Goal: Task Accomplishment & Management: Complete application form

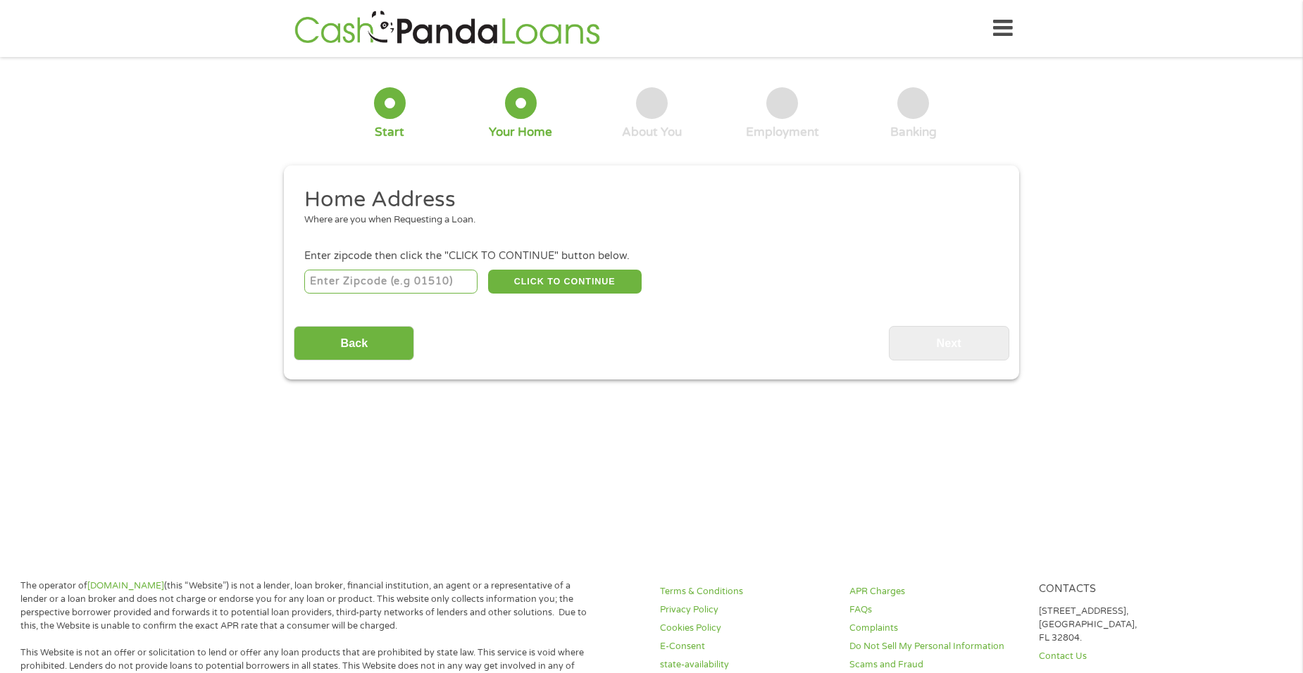
click at [391, 275] on input "number" at bounding box center [391, 282] width 174 height 24
type input "47348"
click at [564, 283] on button "CLICK TO CONTINUE" at bounding box center [565, 282] width 154 height 24
type input "47348"
type input "Hartford City"
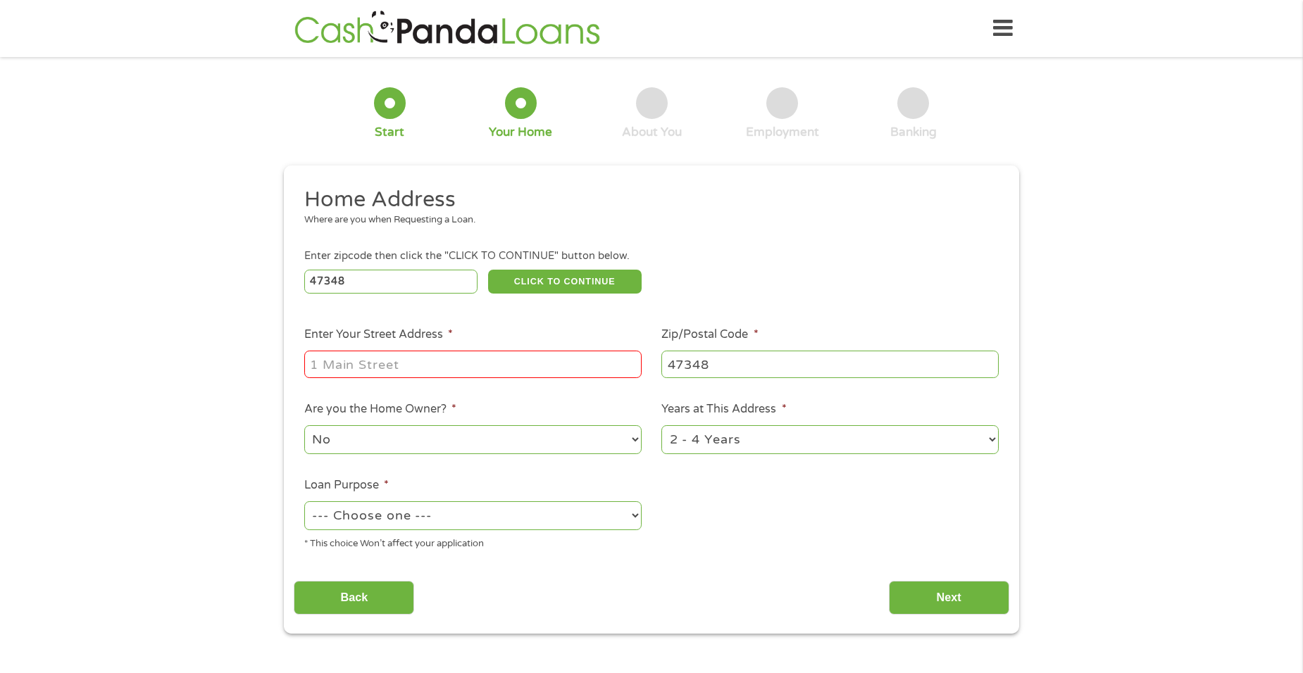
click at [357, 366] on input "Enter Your Street Address *" at bounding box center [472, 364] width 337 height 27
type input "4228 E 250 N"
click at [993, 437] on select "1 Year or less 1 - 2 Years 2 - 4 Years Over 4 Years" at bounding box center [830, 440] width 337 height 29
select select "60months"
click at [662, 426] on select "1 Year or less 1 - 2 Years 2 - 4 Years Over 4 Years" at bounding box center [830, 440] width 337 height 29
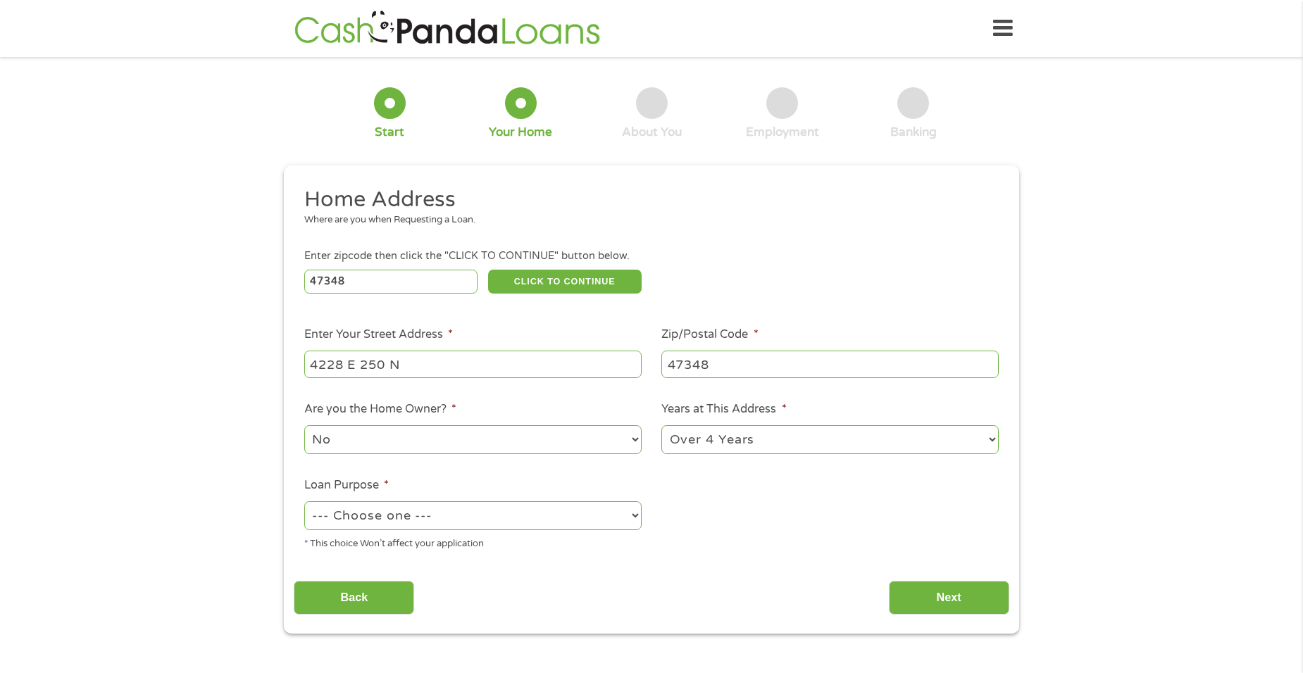
click at [631, 438] on select "No Yes" at bounding box center [472, 440] width 337 height 29
select select "yes"
click at [304, 426] on select "No Yes" at bounding box center [472, 440] width 337 height 29
click at [597, 514] on select "--- Choose one --- Pay Bills Debt Consolidation Home Improvement Major Purchase…" at bounding box center [472, 516] width 337 height 29
select select "paybills"
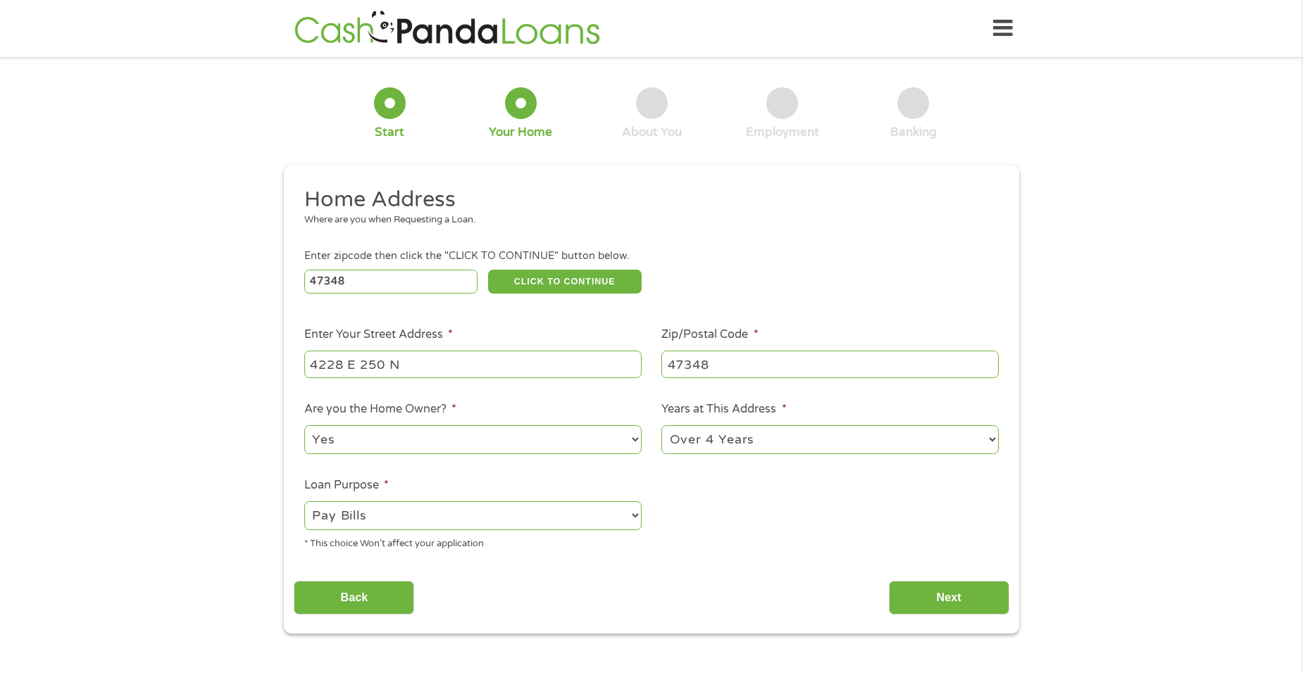
click at [304, 502] on select "--- Choose one --- Pay Bills Debt Consolidation Home Improvement Major Purchase…" at bounding box center [472, 516] width 337 height 29
click at [928, 592] on input "Next" at bounding box center [949, 598] width 120 height 35
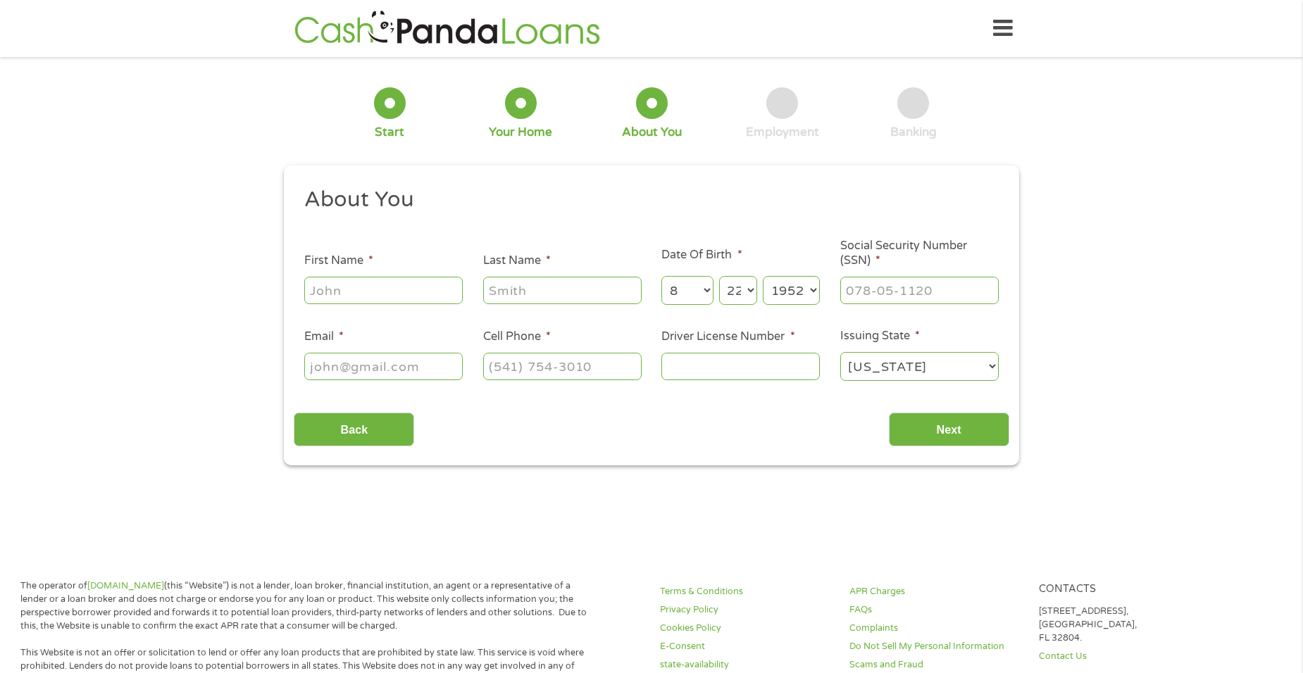
click at [390, 292] on input "First Name *" at bounding box center [383, 290] width 159 height 27
type input "Sheila"
type input "Rockwell"
type input "sherocktravel25@gmail.com"
type input "(818) 543-7500"
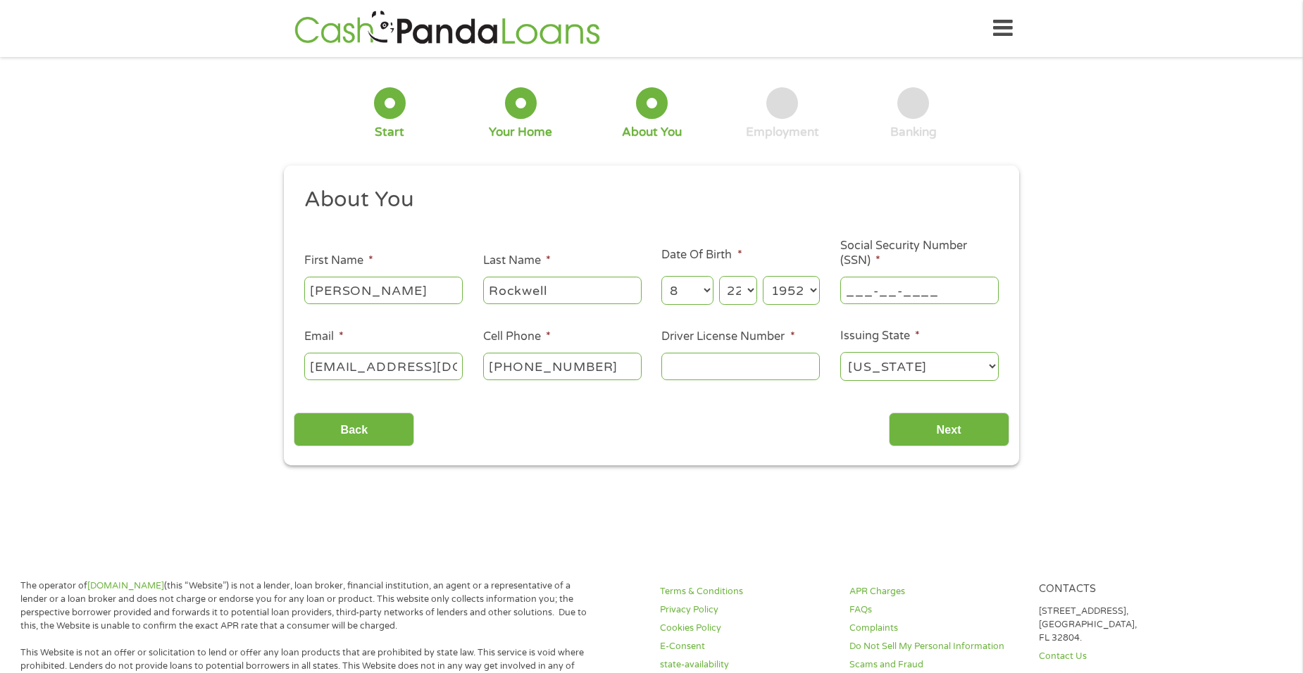
click at [854, 285] on input "___-__-____" at bounding box center [919, 290] width 159 height 27
type input "303-60-0919"
drag, startPoint x: 452, startPoint y: 367, endPoint x: 255, endPoint y: 378, distance: 196.9
click at [255, 378] on div "1 Start 2 Your Home 3 About You 4 Employment 5 Banking 6 This field is hidden w…" at bounding box center [651, 266] width 1303 height 399
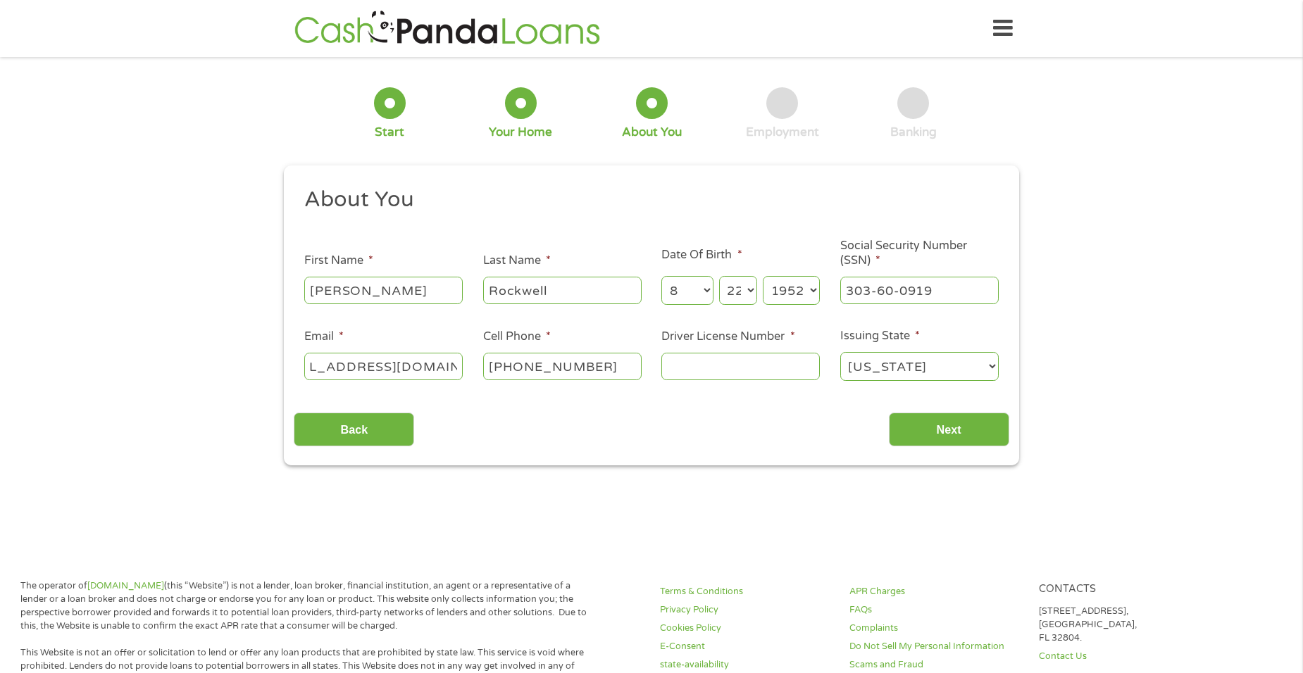
type input "rockwellsm2020@gmail.com"
type input "(765) 499-9939"
click at [700, 372] on input "Driver License Number *" at bounding box center [741, 366] width 159 height 27
type input "8943869096"
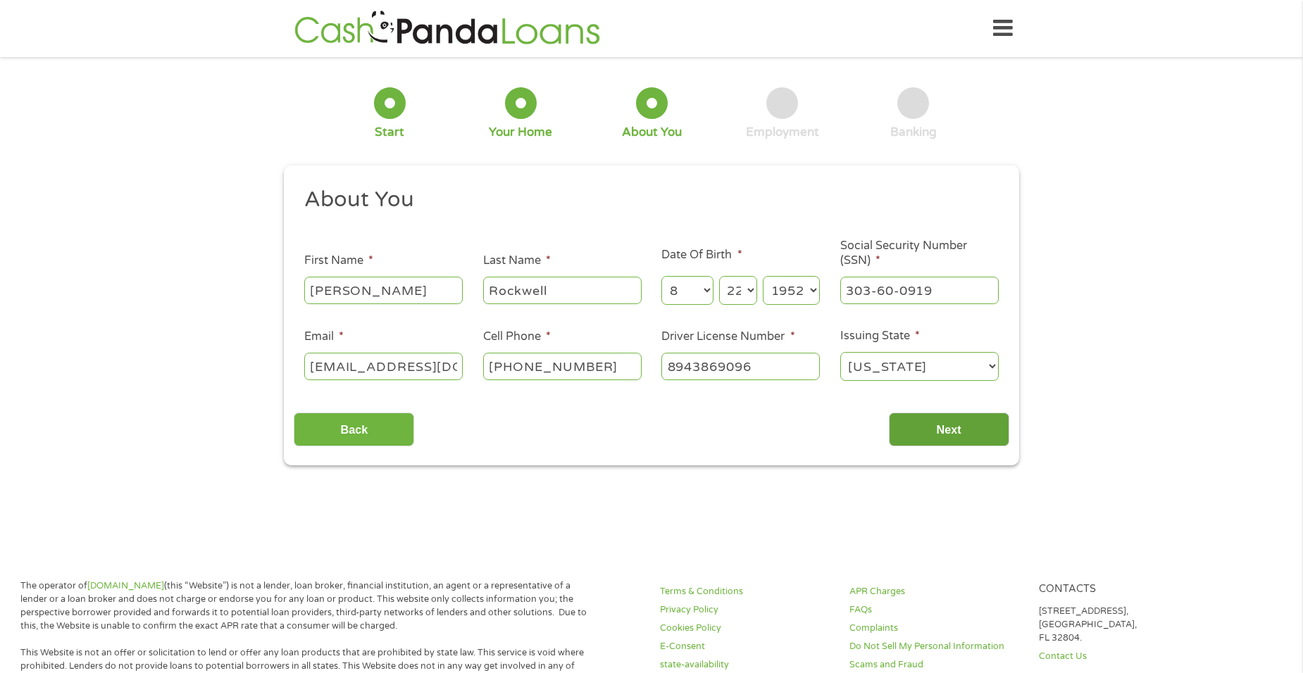
click at [962, 430] on input "Next" at bounding box center [949, 430] width 120 height 35
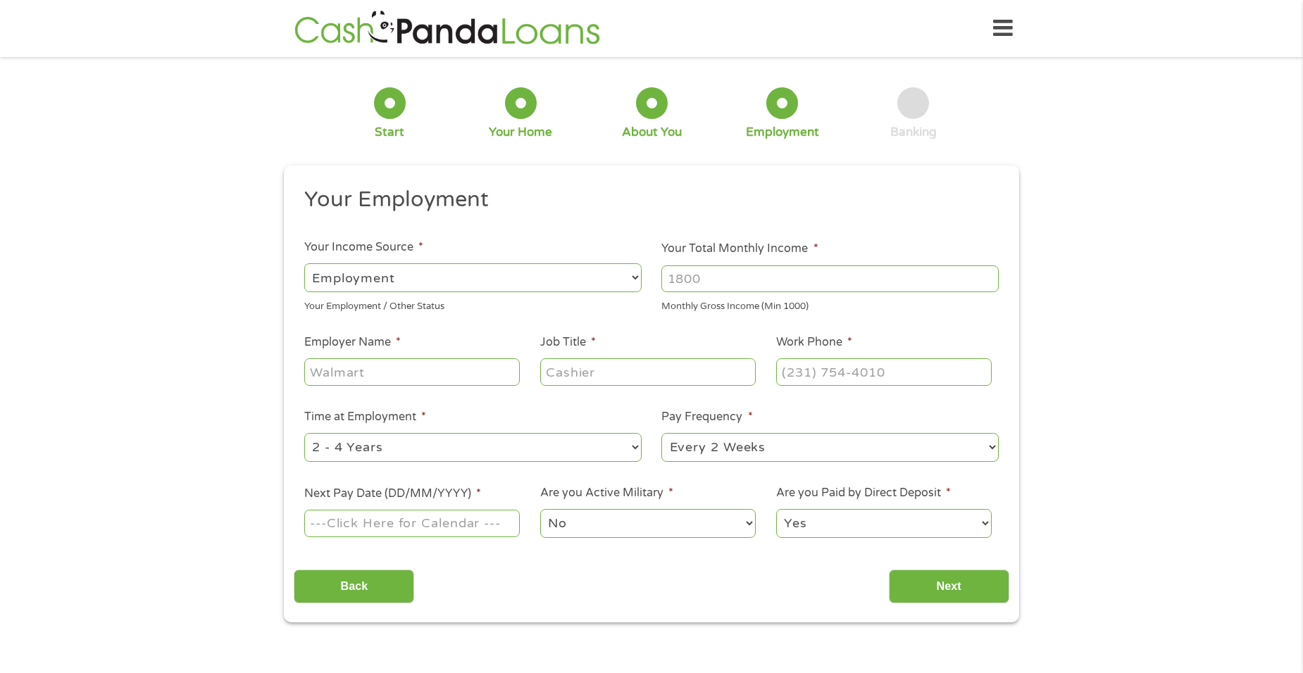
click at [635, 276] on select "--- Choose one --- Employment Self Employed Benefits" at bounding box center [472, 277] width 337 height 29
select select "benefits"
click at [304, 263] on select "--- Choose one --- Employment Self Employed Benefits" at bounding box center [472, 277] width 337 height 29
type input "Other"
type input "(765) 499-9939"
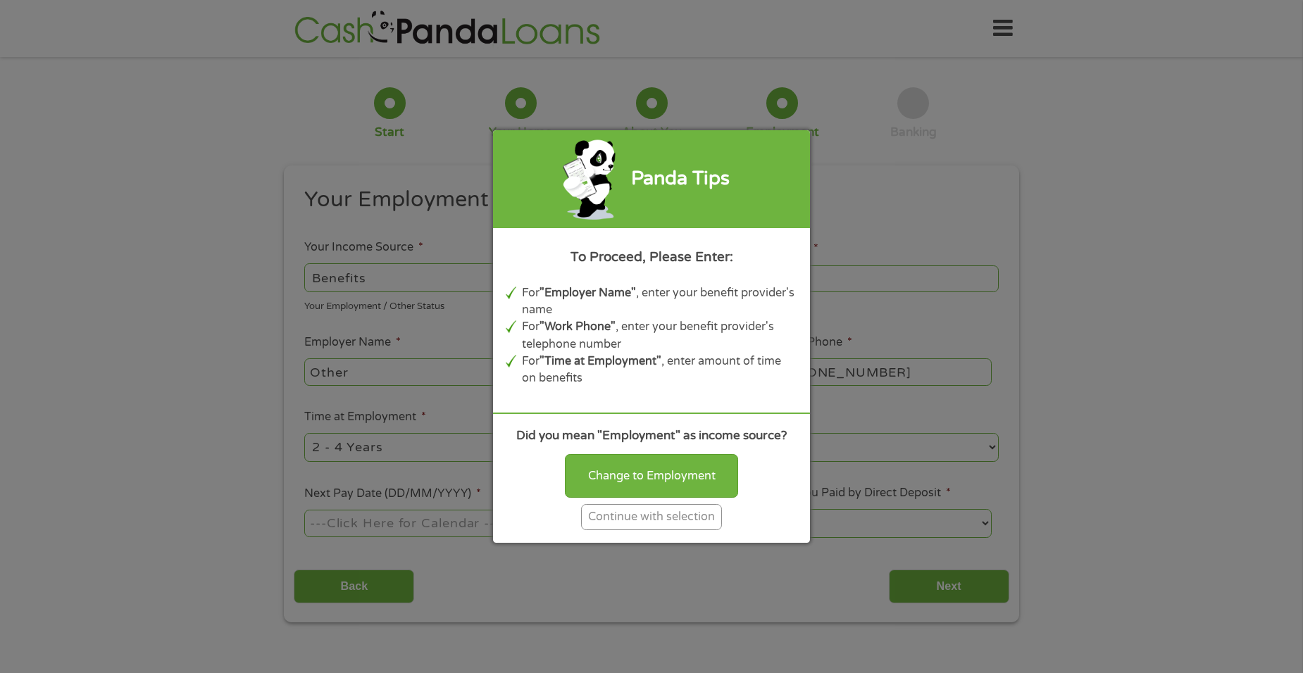
click at [614, 524] on div "Continue with selection" at bounding box center [651, 517] width 141 height 26
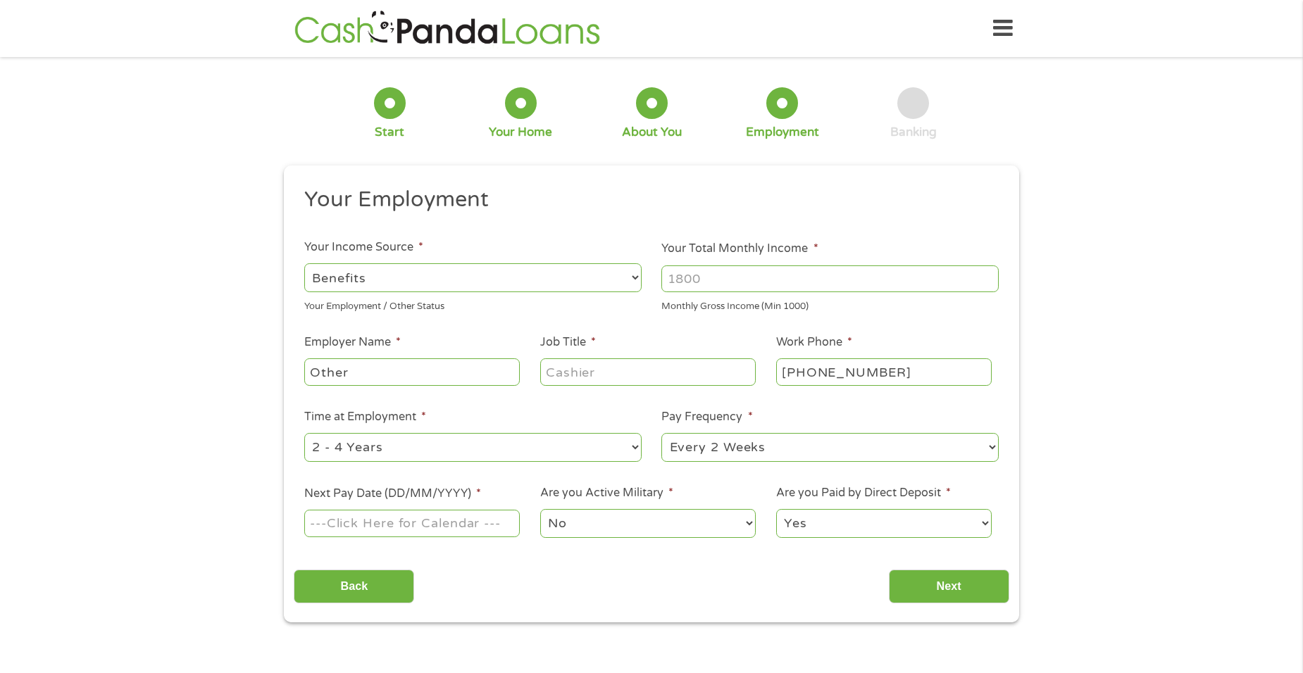
click at [697, 275] on input "Your Total Monthly Income *" at bounding box center [830, 279] width 337 height 27
type input "2003"
click at [407, 376] on input "Other" at bounding box center [412, 372] width 216 height 27
type input "O"
type input "Social Security"
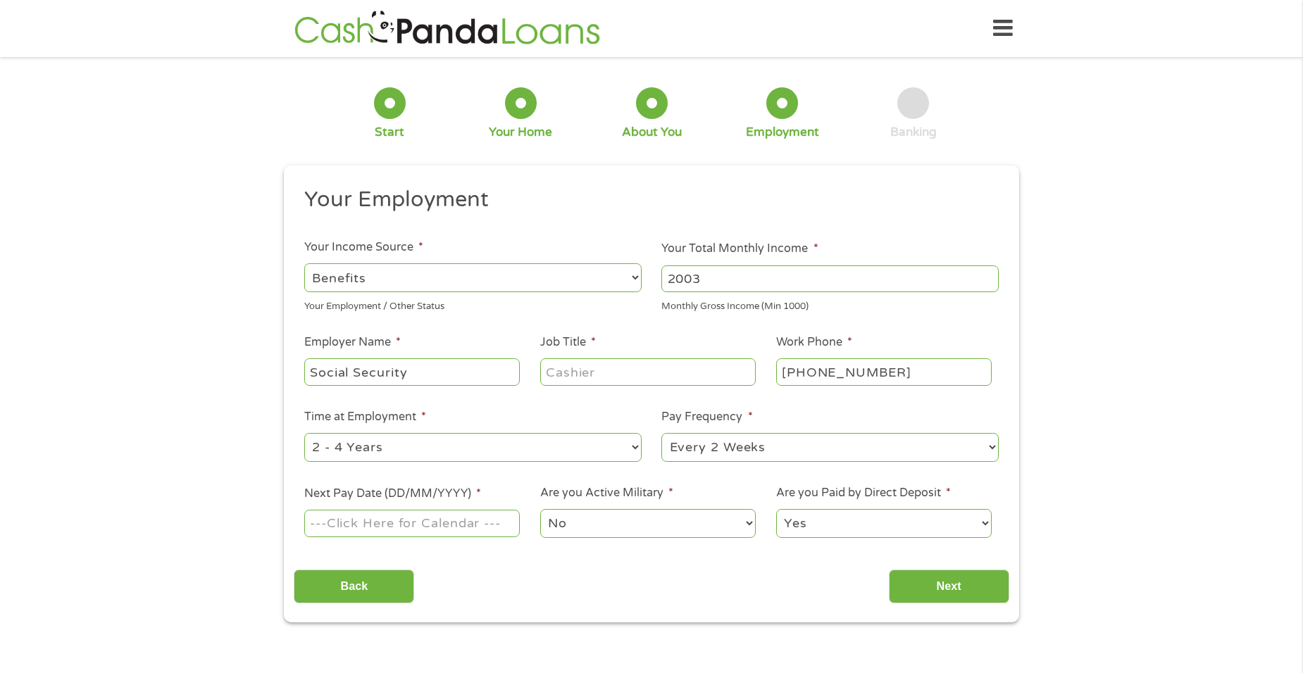
click at [552, 374] on input "Job Title *" at bounding box center [648, 372] width 216 height 27
type input "E"
type input "Retired"
click at [432, 445] on select "--- Choose one --- 1 Year or less 1 - 2 Years 2 - 4 Years Over 4 Years" at bounding box center [472, 447] width 337 height 29
select select "60months"
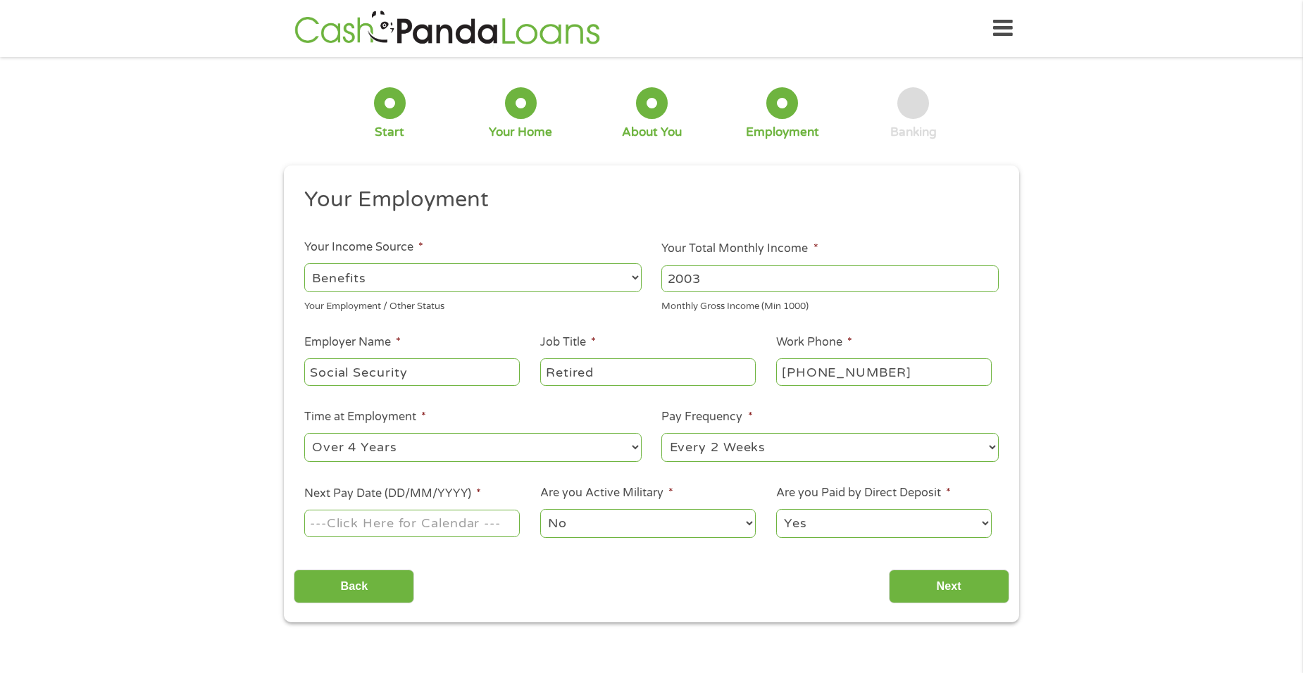
click at [304, 433] on select "--- Choose one --- 1 Year or less 1 - 2 Years 2 - 4 Years Over 4 Years" at bounding box center [472, 447] width 337 height 29
click at [683, 449] on select "--- Choose one --- Every 2 Weeks Every Week Monthly Semi-Monthly" at bounding box center [830, 447] width 337 height 29
select select "monthly"
click at [662, 433] on select "--- Choose one --- Every 2 Weeks Every Week Monthly Semi-Monthly" at bounding box center [830, 447] width 337 height 29
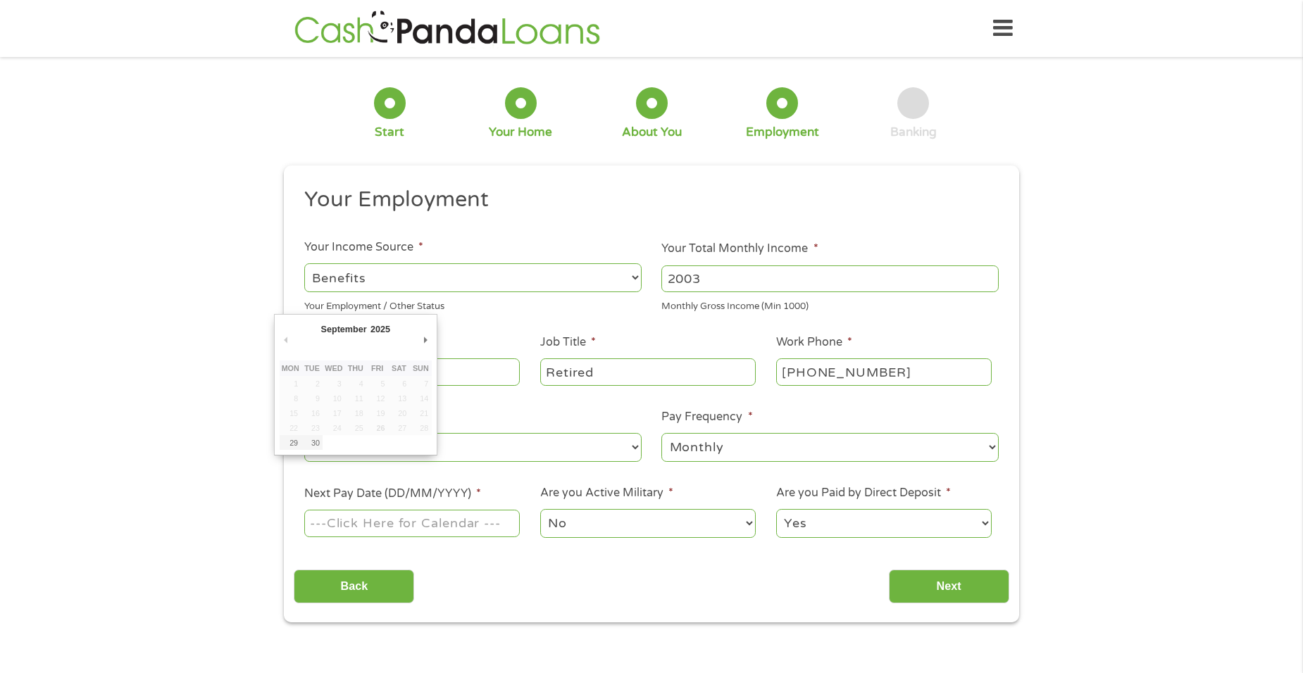
click at [457, 524] on input "Next Pay Date (DD/MM/YYYY) *" at bounding box center [412, 523] width 216 height 27
type input "22/10/2025"
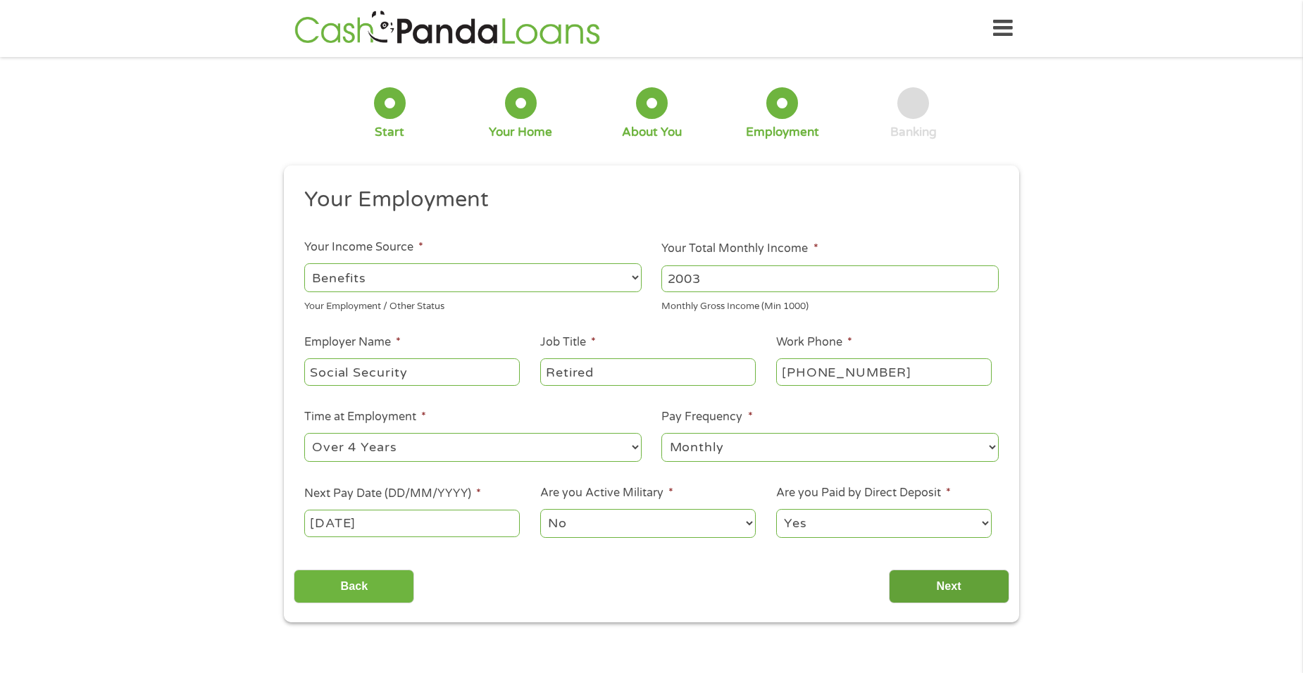
click at [945, 585] on input "Next" at bounding box center [949, 587] width 120 height 35
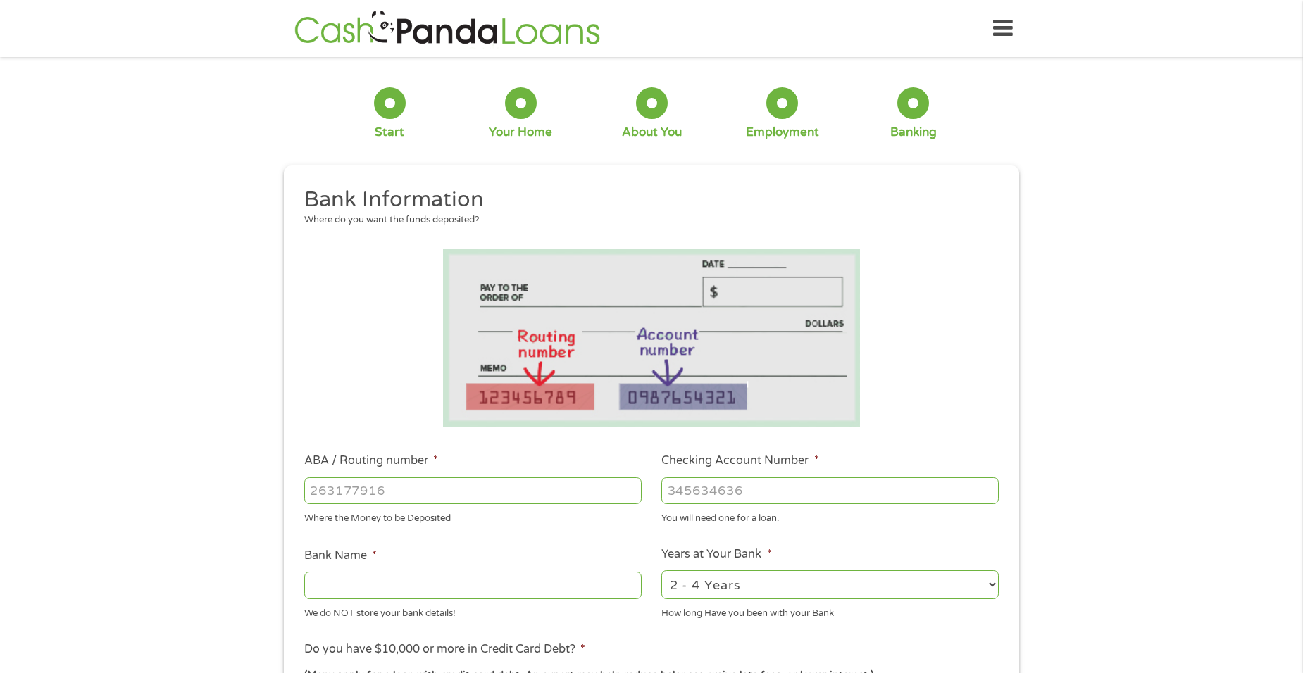
click at [479, 493] on input "ABA / Routing number *" at bounding box center [472, 491] width 337 height 27
type input "274975152"
type input "VIA CREDIT UNION"
type input "274975152"
click at [690, 498] on input "Checking Account Number *" at bounding box center [830, 491] width 337 height 27
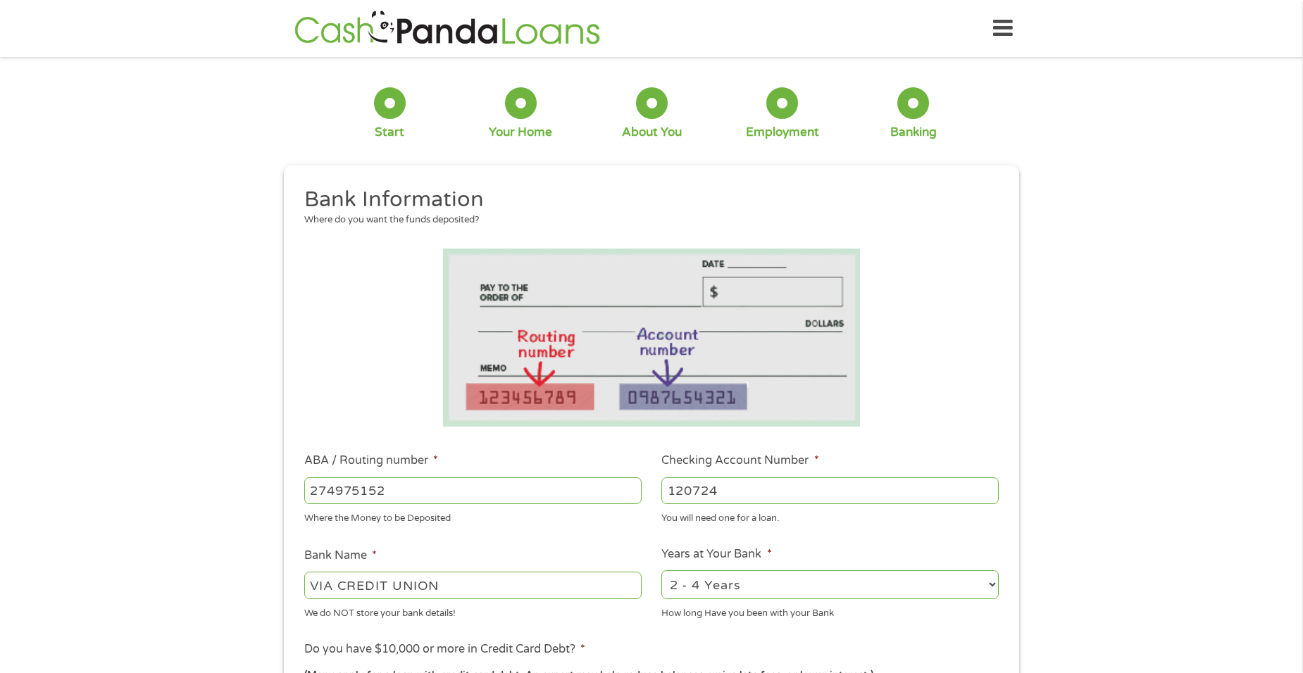
type input "120724"
click at [992, 583] on select "2 - 4 Years 6 - 12 Months 1 - 2 Years Over 4 Years" at bounding box center [830, 585] width 337 height 29
select select "60months"
click at [662, 571] on select "2 - 4 Years 6 - 12 Months 1 - 2 Years Over 4 Years" at bounding box center [830, 585] width 337 height 29
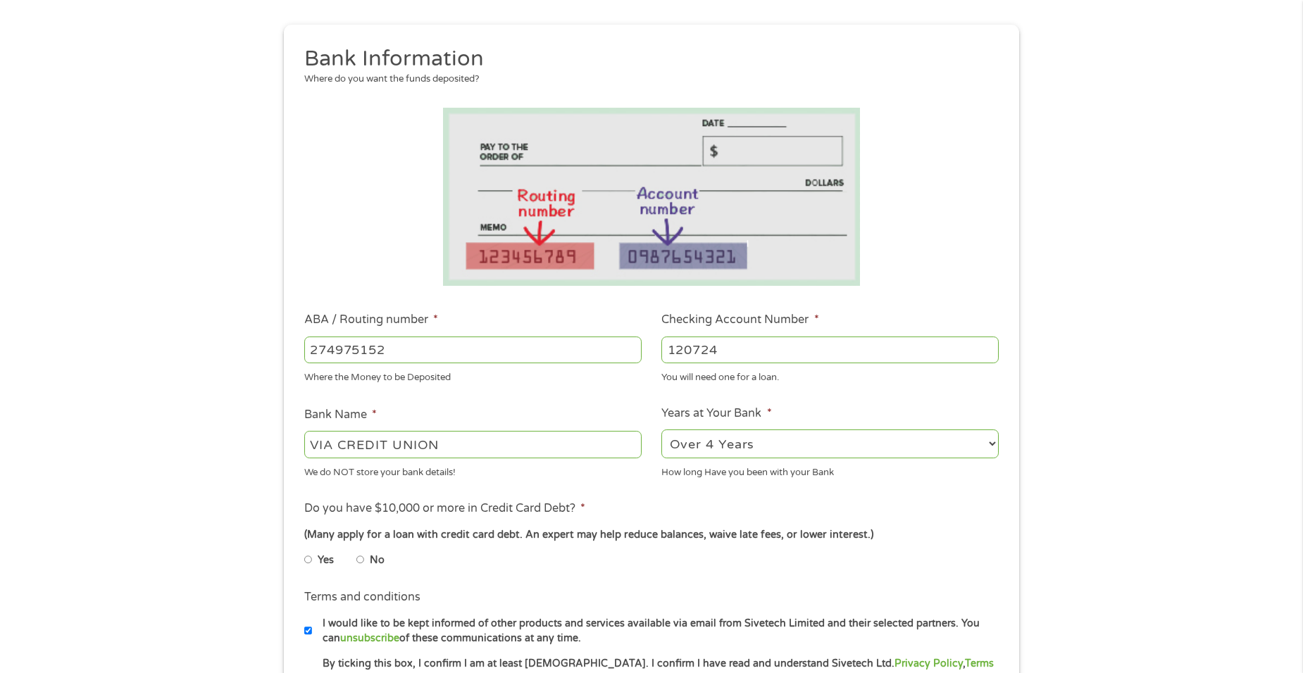
click at [306, 563] on input "Yes" at bounding box center [308, 560] width 8 height 23
radio input "true"
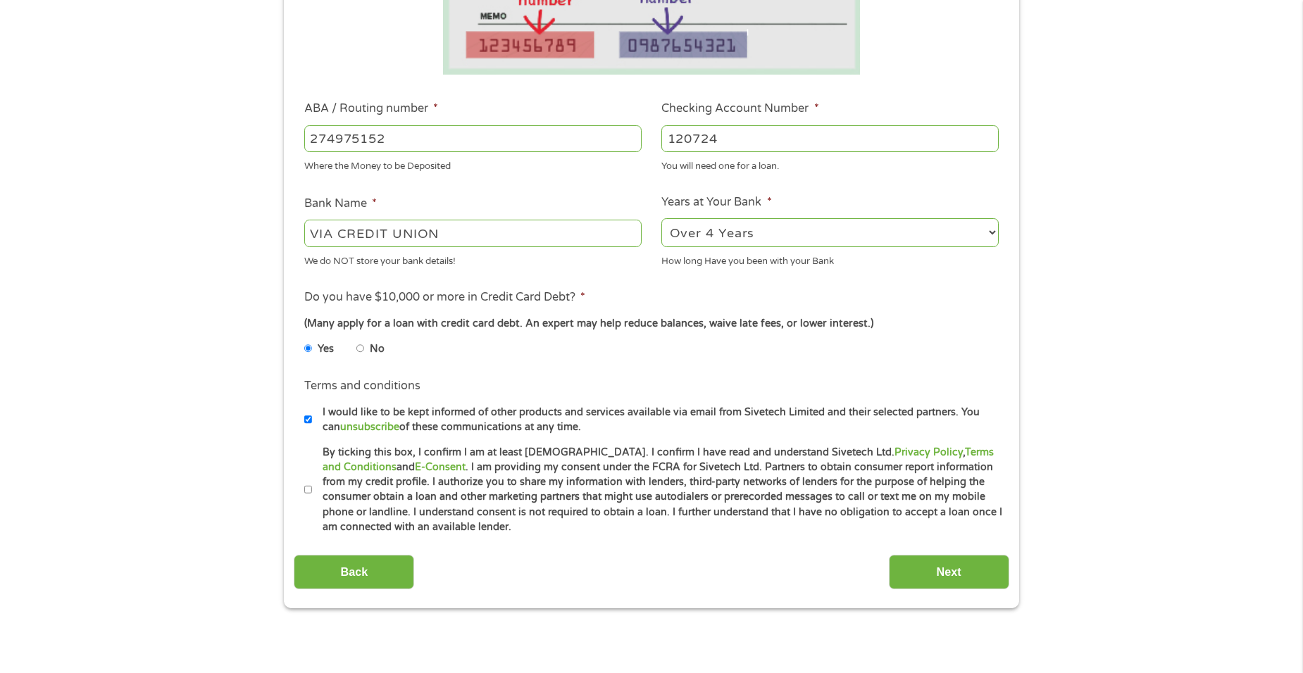
click at [308, 486] on input "By ticking this box, I confirm I am at least 18 years old. I confirm I have rea…" at bounding box center [308, 490] width 8 height 23
checkbox input "true"
click at [960, 566] on input "Next" at bounding box center [949, 572] width 120 height 35
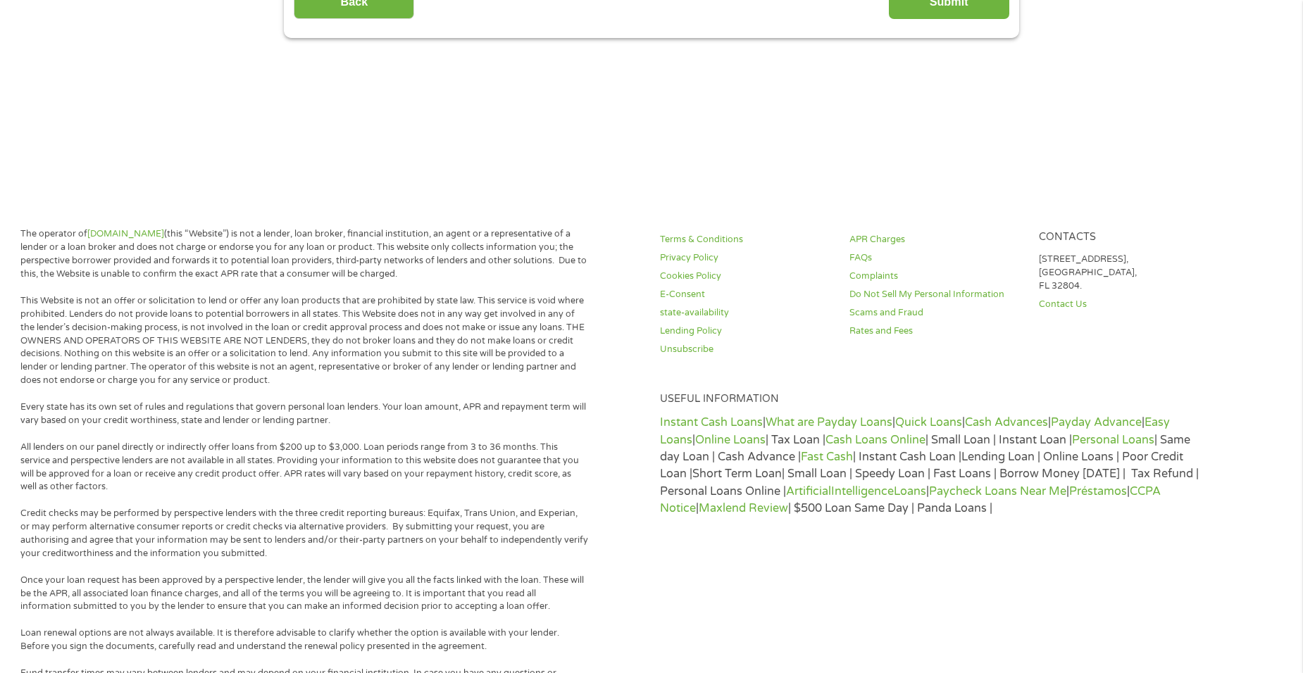
scroll to position [0, 0]
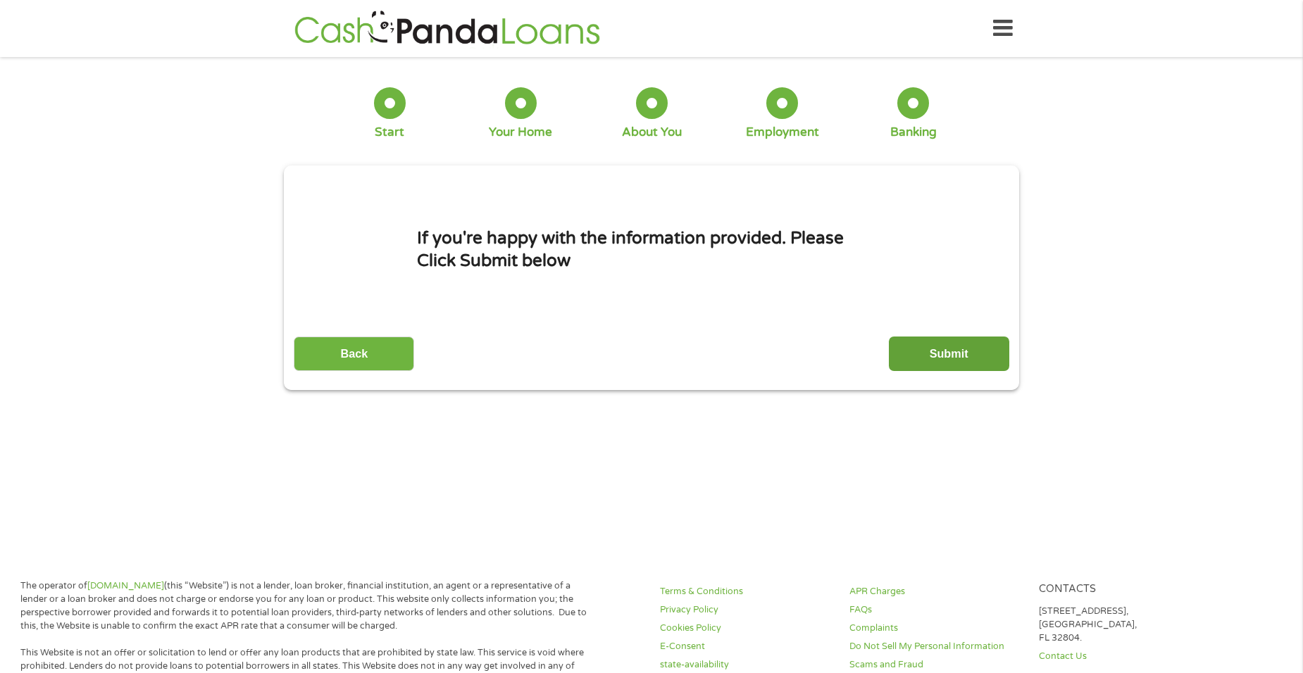
click at [948, 349] on input "Submit" at bounding box center [949, 354] width 120 height 35
